Goal: Information Seeking & Learning: Learn about a topic

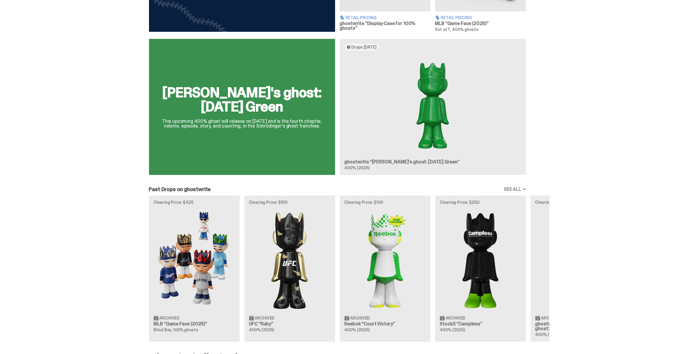
scroll to position [401, 0]
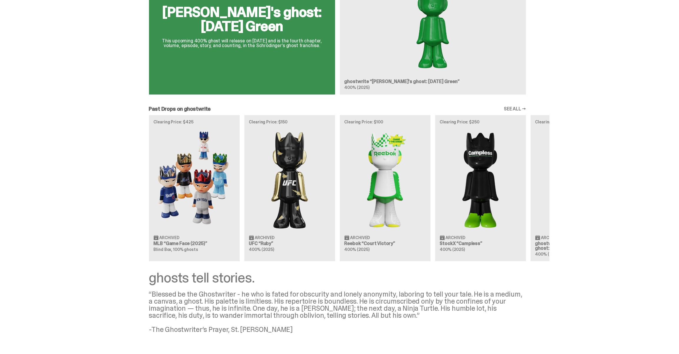
click at [187, 190] on div "Clearing Price: $425 Archived MLB “Game Face (2025)” Blind Box, 100% ghosts Cle…" at bounding box center [337, 188] width 424 height 146
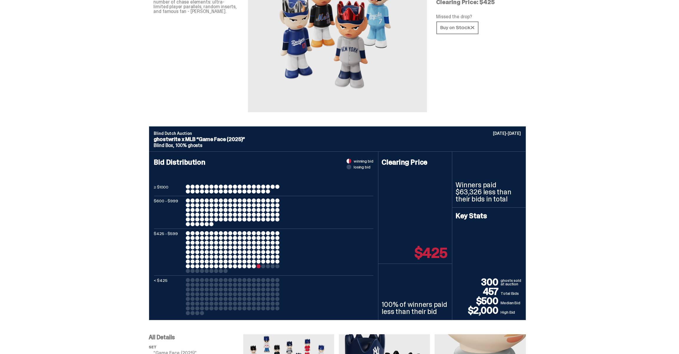
scroll to position [107, 0]
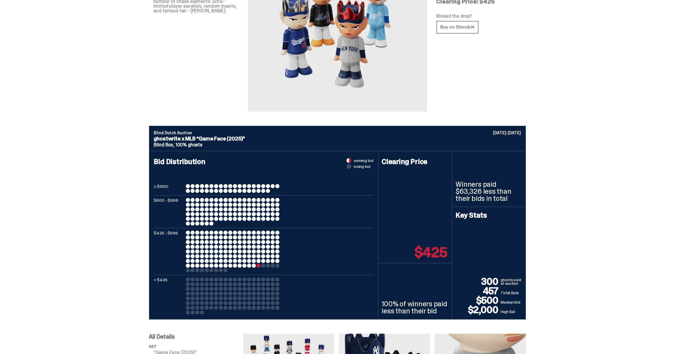
click at [261, 265] on div at bounding box center [258, 266] width 4 height 4
click at [246, 264] on div at bounding box center [244, 266] width 4 height 4
click at [256, 250] on div at bounding box center [254, 251] width 4 height 4
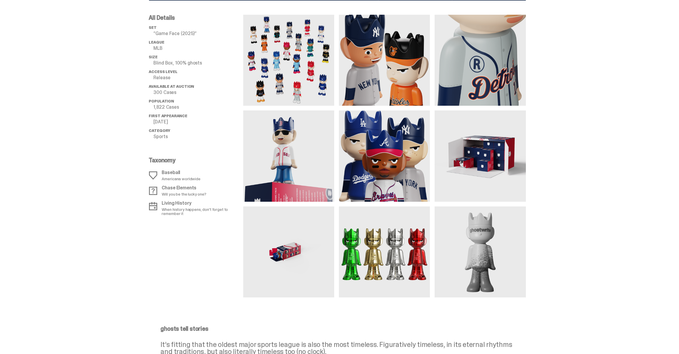
scroll to position [428, 0]
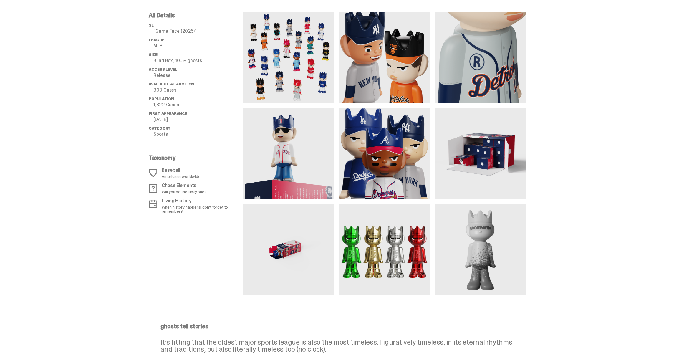
click at [376, 249] on img at bounding box center [384, 249] width 91 height 91
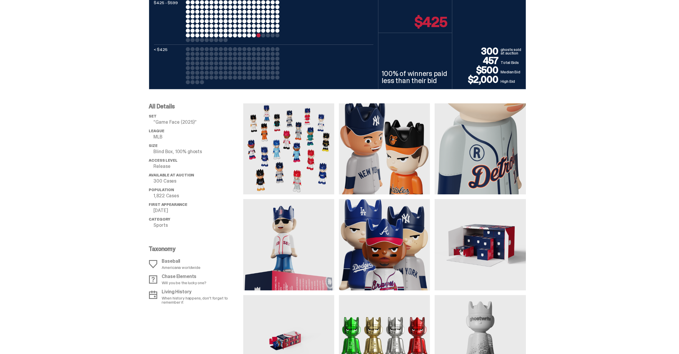
scroll to position [348, 0]
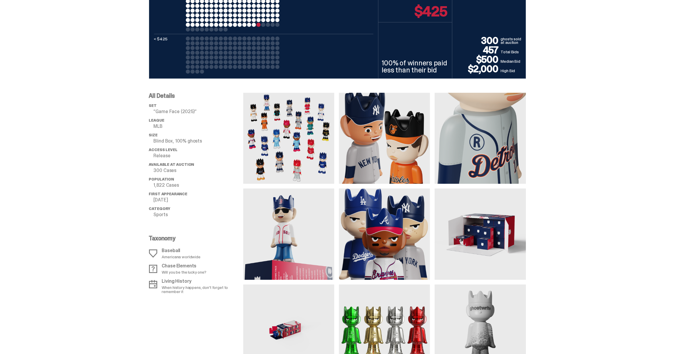
click at [489, 157] on img at bounding box center [480, 138] width 91 height 91
click at [390, 140] on img at bounding box center [384, 138] width 91 height 91
click at [382, 233] on img at bounding box center [384, 233] width 91 height 91
click at [321, 235] on img at bounding box center [288, 233] width 91 height 91
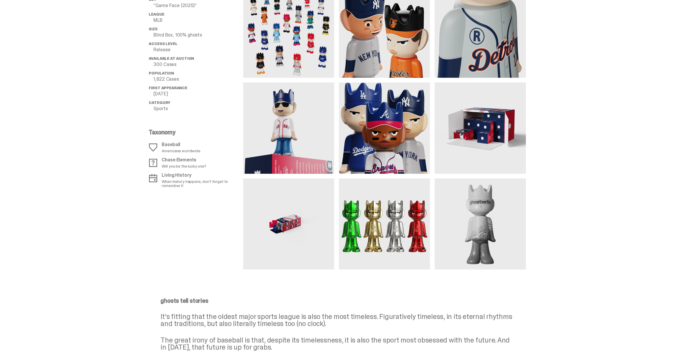
scroll to position [455, 0]
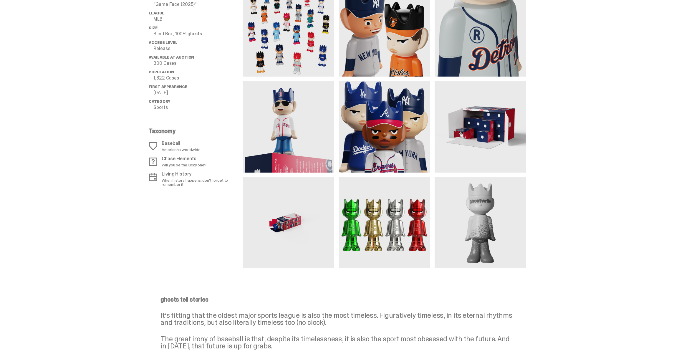
click at [366, 232] on img at bounding box center [384, 222] width 91 height 91
click at [365, 233] on img at bounding box center [384, 222] width 91 height 91
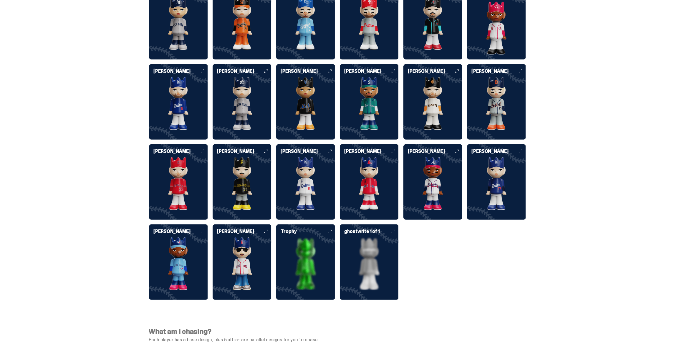
scroll to position [1526, 0]
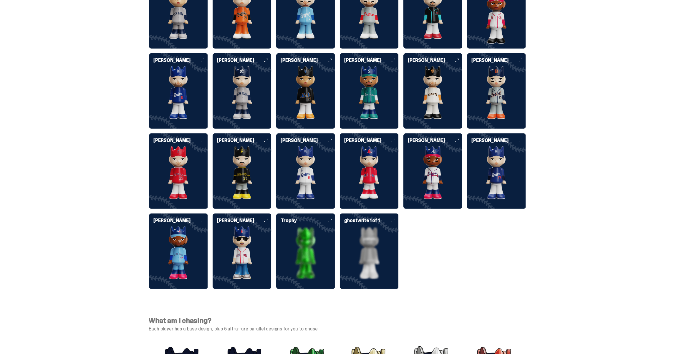
click at [317, 227] on img at bounding box center [305, 252] width 59 height 53
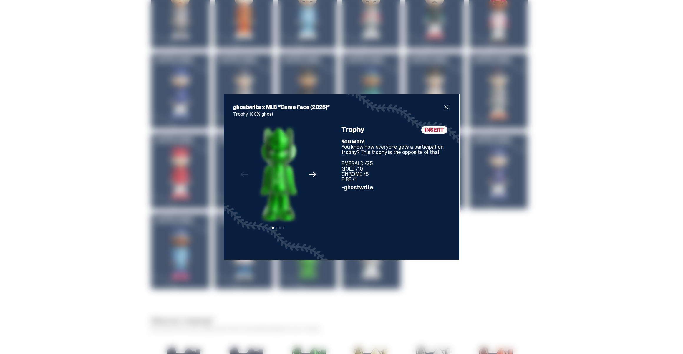
click at [310, 174] on icon "Next" at bounding box center [313, 174] width 8 height 5
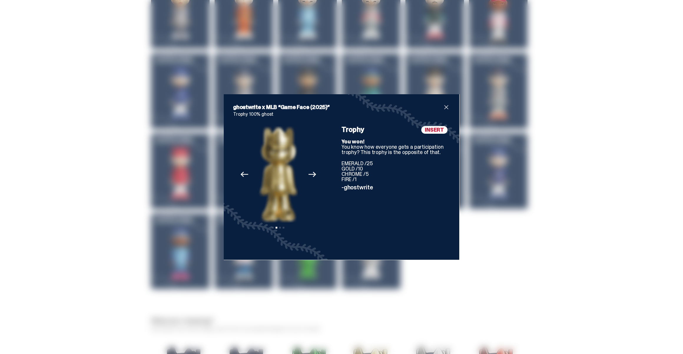
click at [310, 174] on icon "Next" at bounding box center [313, 174] width 8 height 5
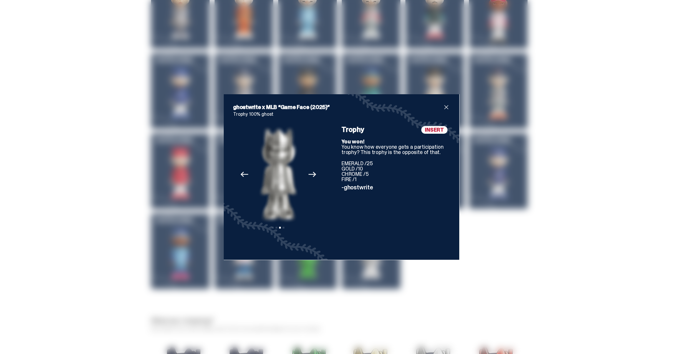
click at [310, 174] on icon "Next" at bounding box center [313, 174] width 8 height 5
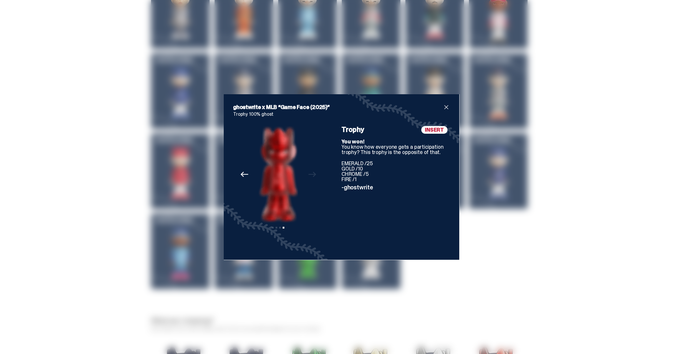
click at [310, 174] on div "Previous Next View slide 1 View slide 2 View slide 3 View slide 4" at bounding box center [278, 188] width 90 height 124
click at [105, 213] on div "ghostwrite x MLB “Game Face (2025)” Trophy 100% ghost Previous Next View slide …" at bounding box center [341, 177] width 683 height 354
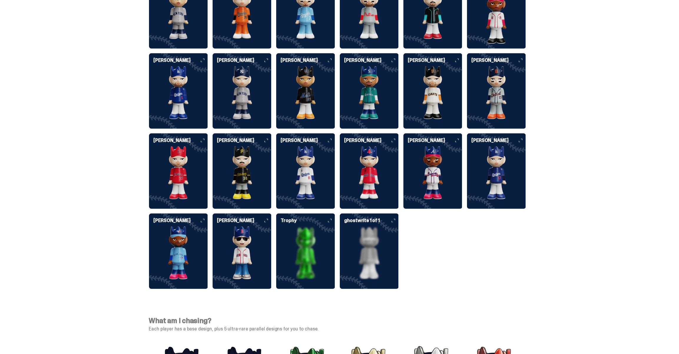
click at [372, 241] on img at bounding box center [369, 252] width 59 height 53
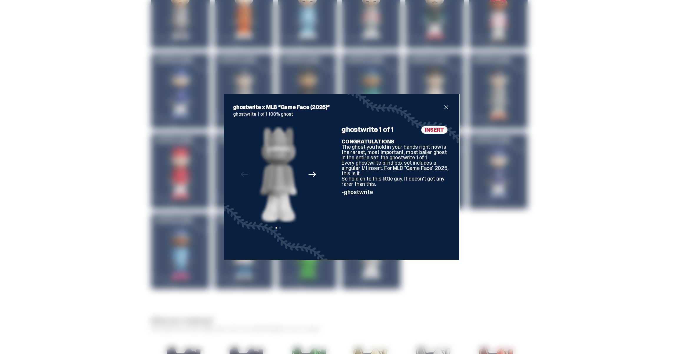
click at [444, 109] on span "close" at bounding box center [446, 107] width 7 height 7
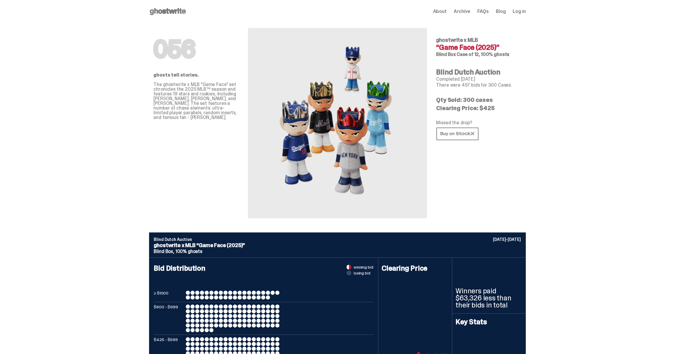
scroll to position [0, 0]
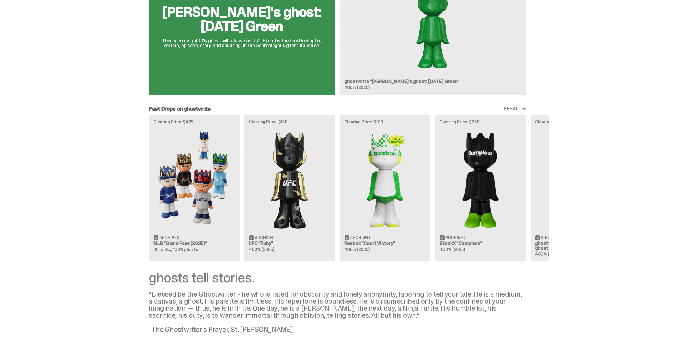
click at [517, 108] on link "SEE ALL →" at bounding box center [515, 109] width 22 height 5
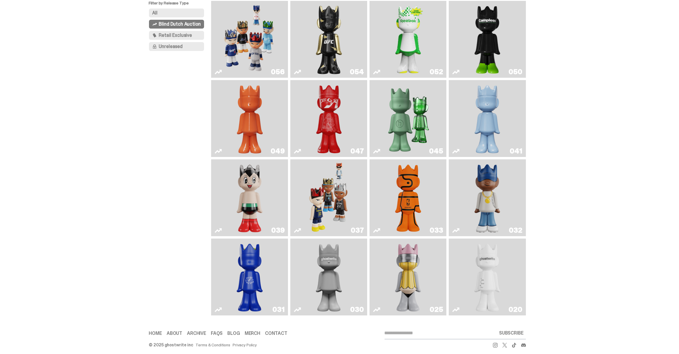
scroll to position [69, 0]
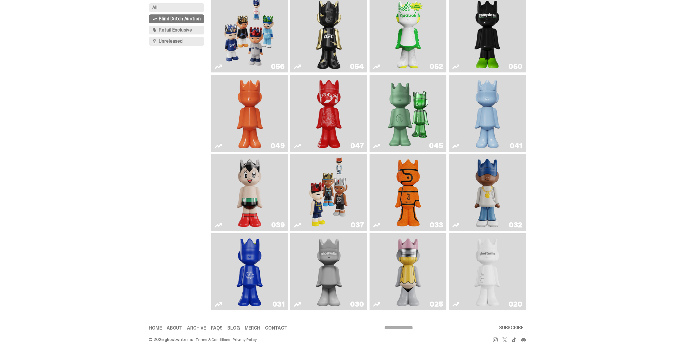
click at [338, 191] on img "Game Face (2024)" at bounding box center [329, 192] width 41 height 72
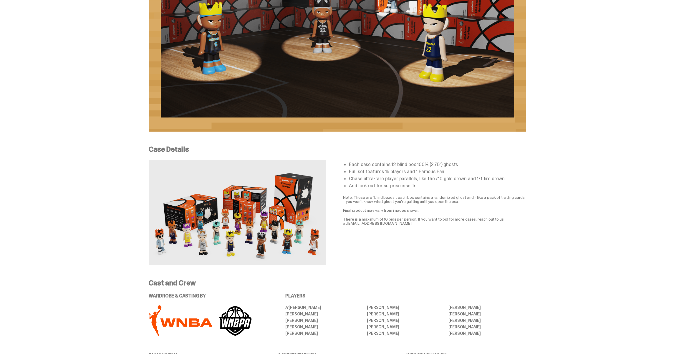
scroll to position [1017, 0]
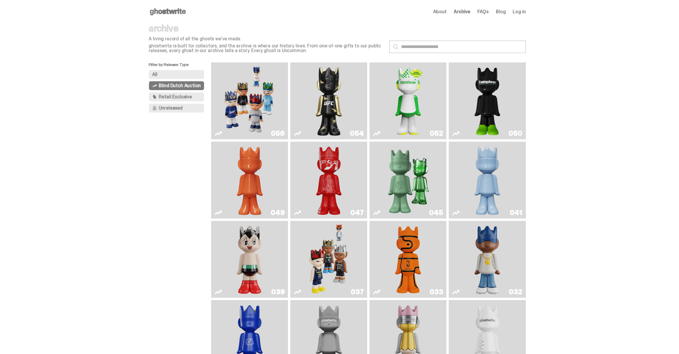
click at [166, 75] on button "All" at bounding box center [176, 74] width 55 height 9
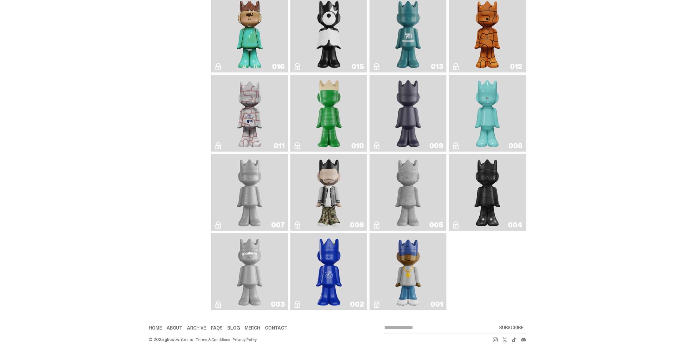
scroll to position [867, 0]
click at [337, 186] on img "Amiri" at bounding box center [328, 192] width 31 height 72
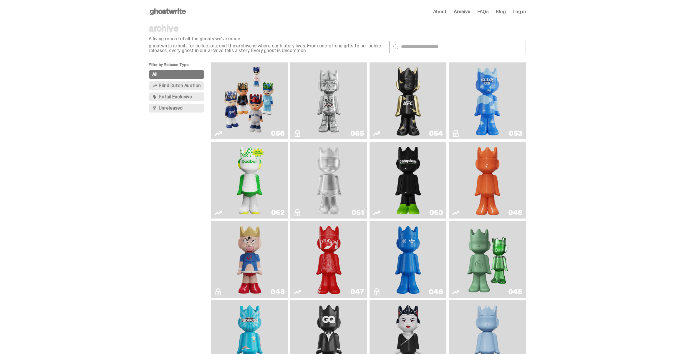
click at [251, 251] on img "Kinnikuman" at bounding box center [249, 259] width 31 height 72
click at [170, 109] on span "Unreleased" at bounding box center [171, 108] width 24 height 5
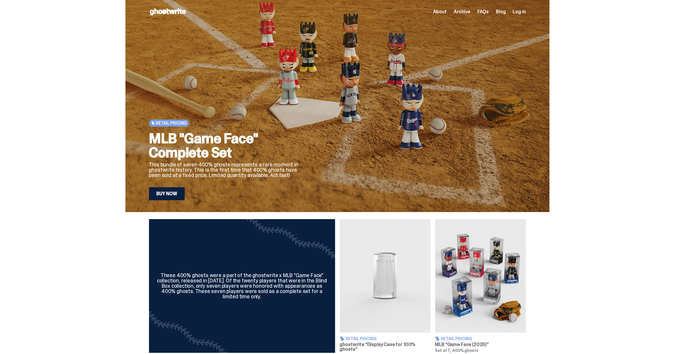
scroll to position [401, 0]
